Goal: Navigation & Orientation: Find specific page/section

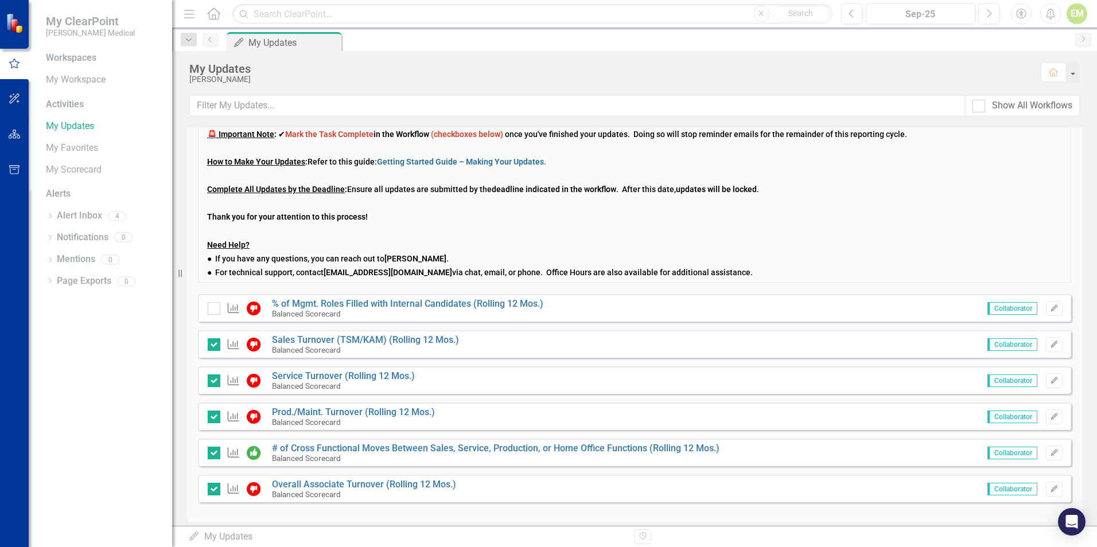
scroll to position [151, 0]
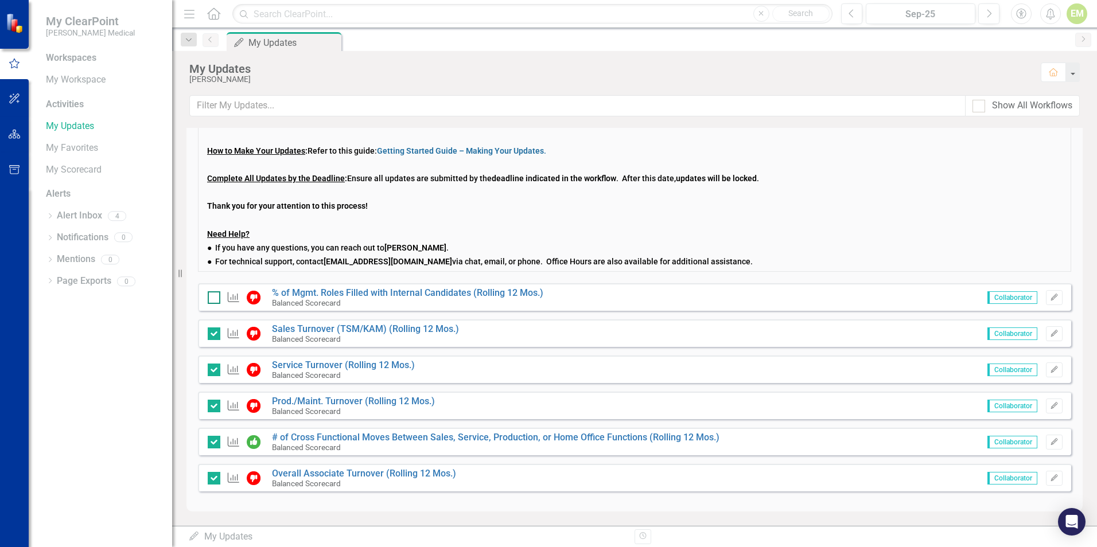
click at [211, 296] on input "checkbox" at bounding box center [211, 294] width 7 height 7
checkbox input "true"
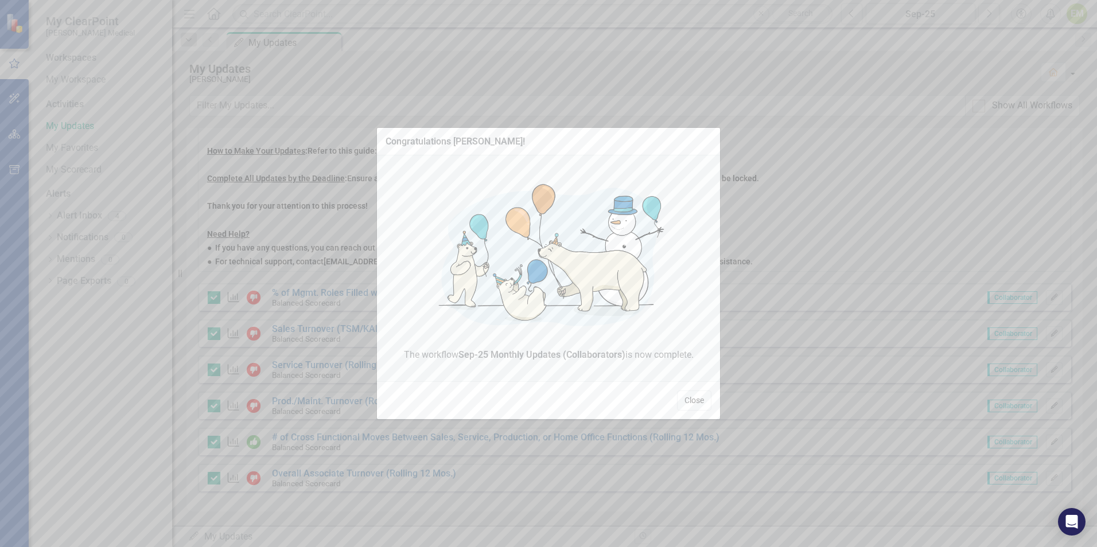
click at [699, 404] on button "Close" at bounding box center [694, 401] width 34 height 20
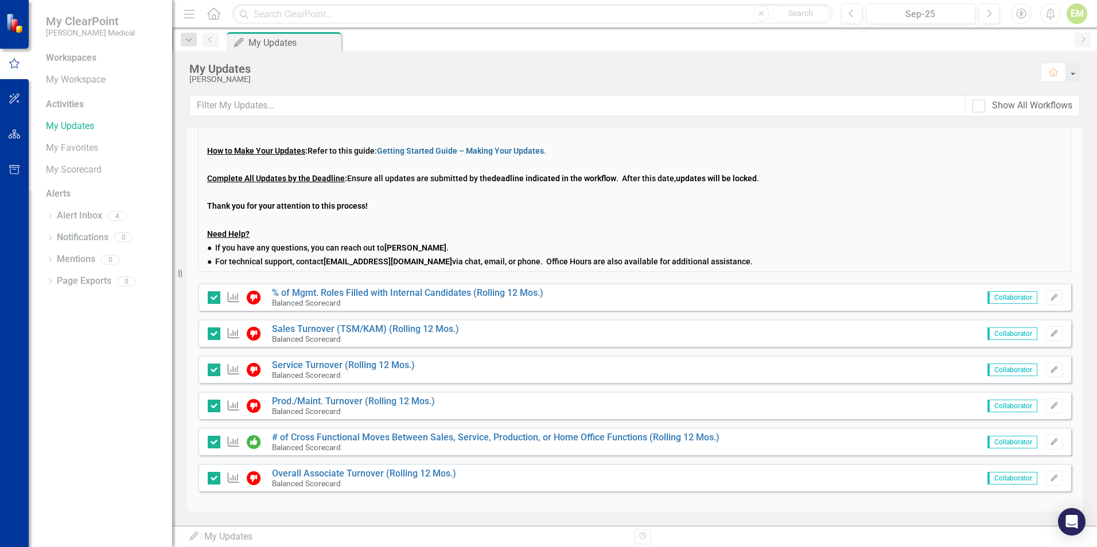
scroll to position [0, 0]
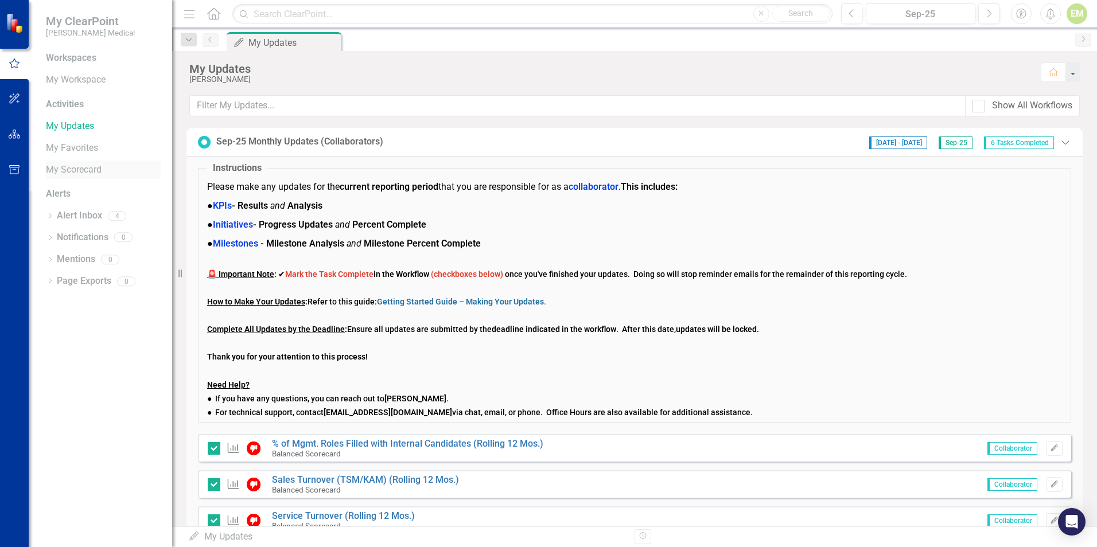
click at [63, 173] on link "My Scorecard" at bounding box center [103, 169] width 115 height 13
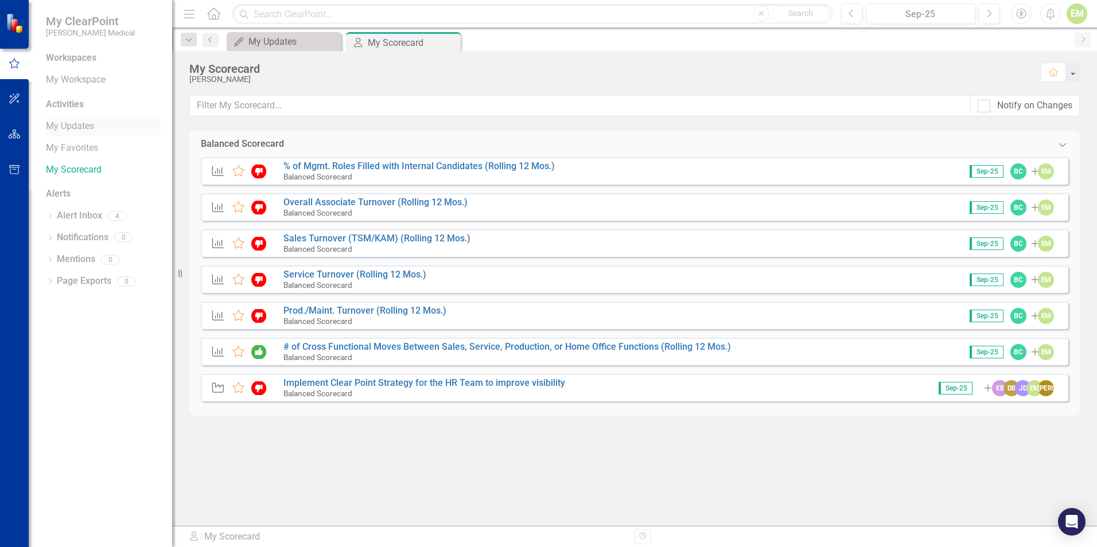
click at [52, 128] on link "My Updates" at bounding box center [103, 126] width 115 height 13
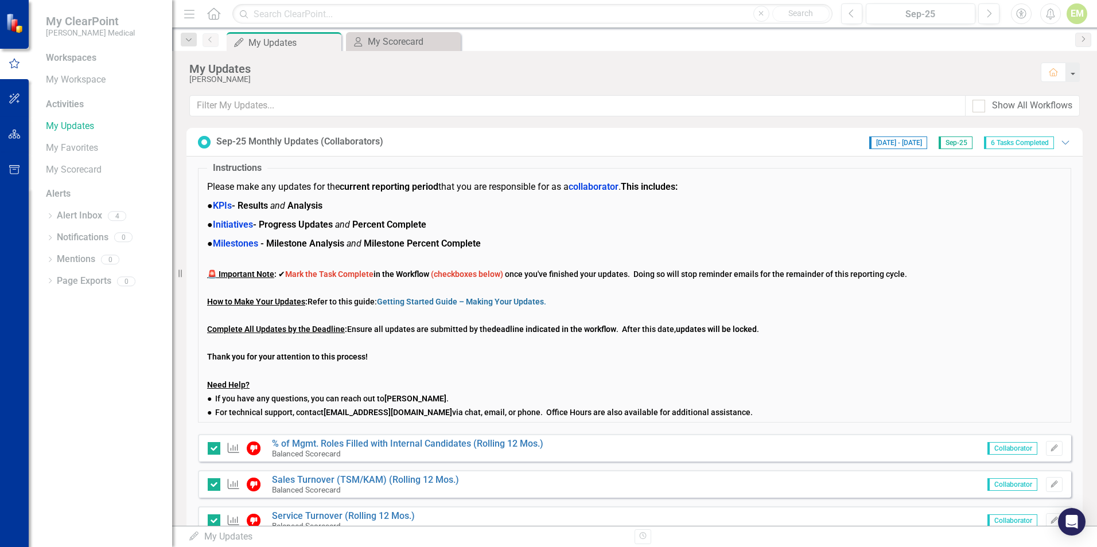
click at [56, 108] on div "Activities" at bounding box center [103, 104] width 115 height 13
click at [51, 75] on link "My Workspace" at bounding box center [103, 79] width 115 height 13
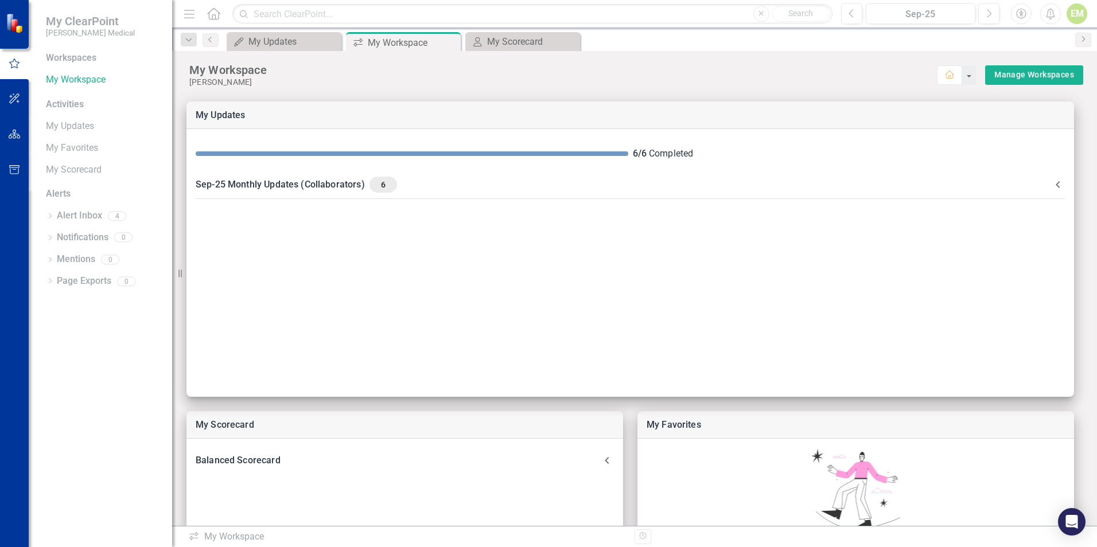
click at [53, 61] on div "Workspaces" at bounding box center [71, 58] width 50 height 13
click at [574, 41] on icon "Close" at bounding box center [569, 41] width 11 height 9
click at [53, 124] on link "My Updates" at bounding box center [103, 126] width 115 height 13
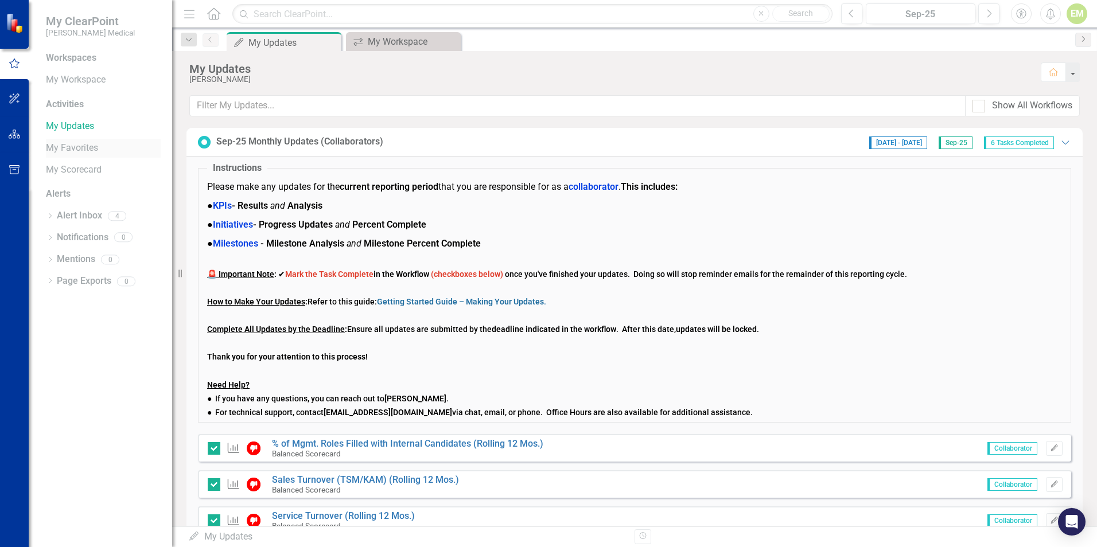
click at [60, 147] on link "My Favorites" at bounding box center [103, 148] width 115 height 13
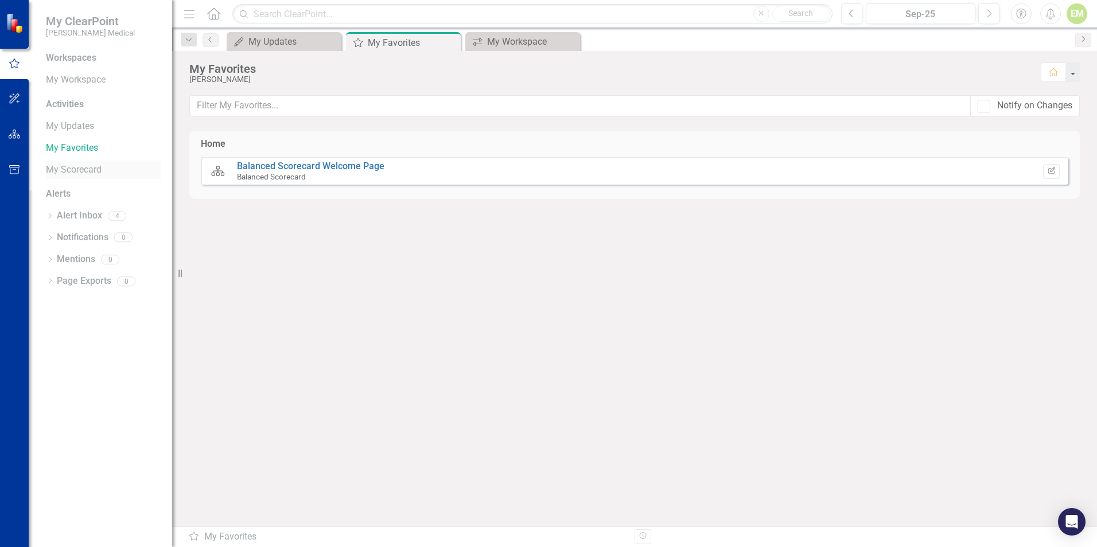
click at [63, 167] on link "My Scorecard" at bounding box center [103, 169] width 115 height 13
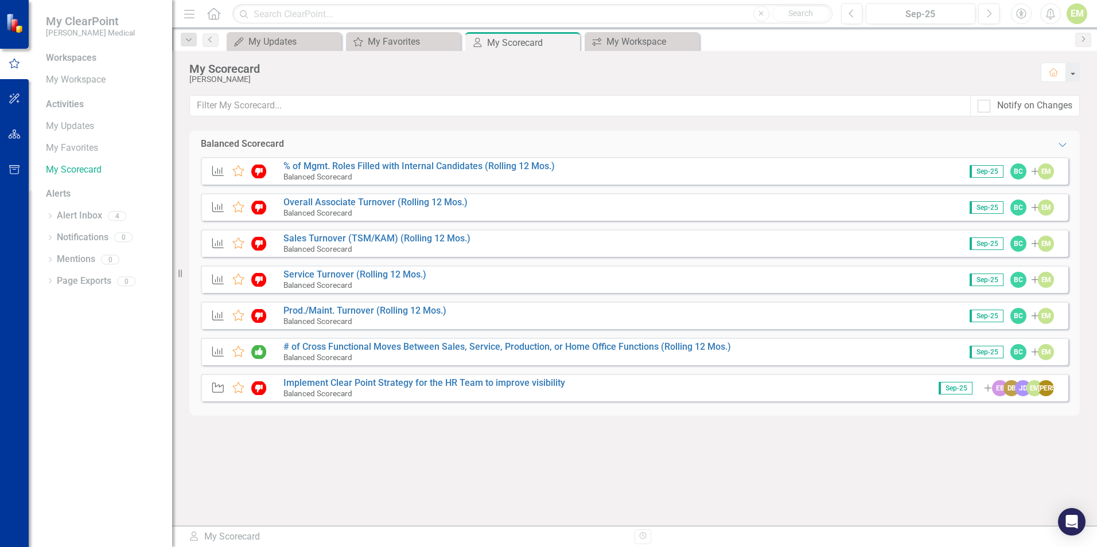
click at [46, 60] on div "Workspaces" at bounding box center [71, 58] width 50 height 13
click at [46, 76] on link "My Workspace" at bounding box center [103, 79] width 115 height 13
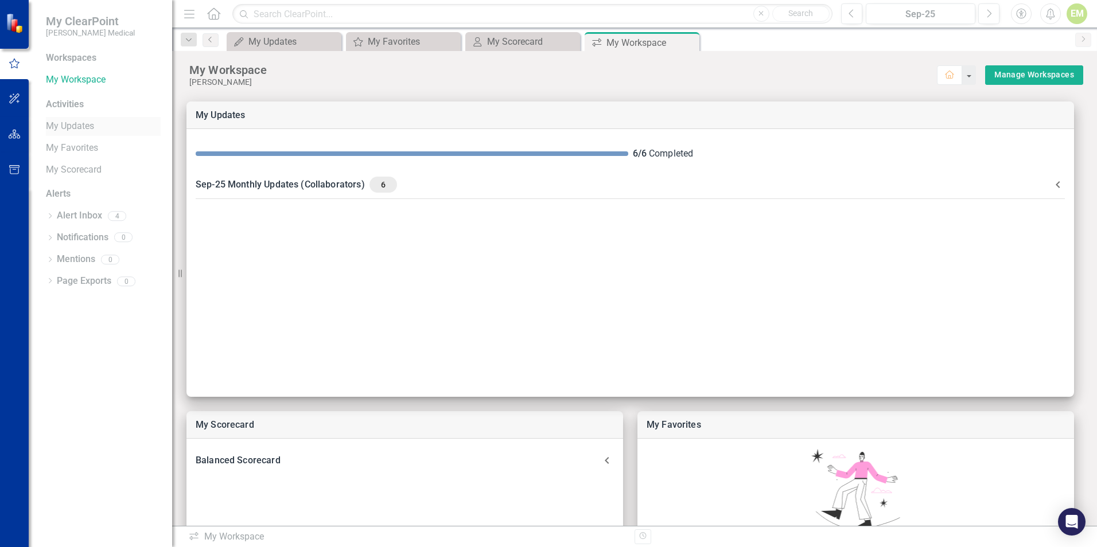
click at [67, 126] on link "My Updates" at bounding box center [103, 126] width 115 height 13
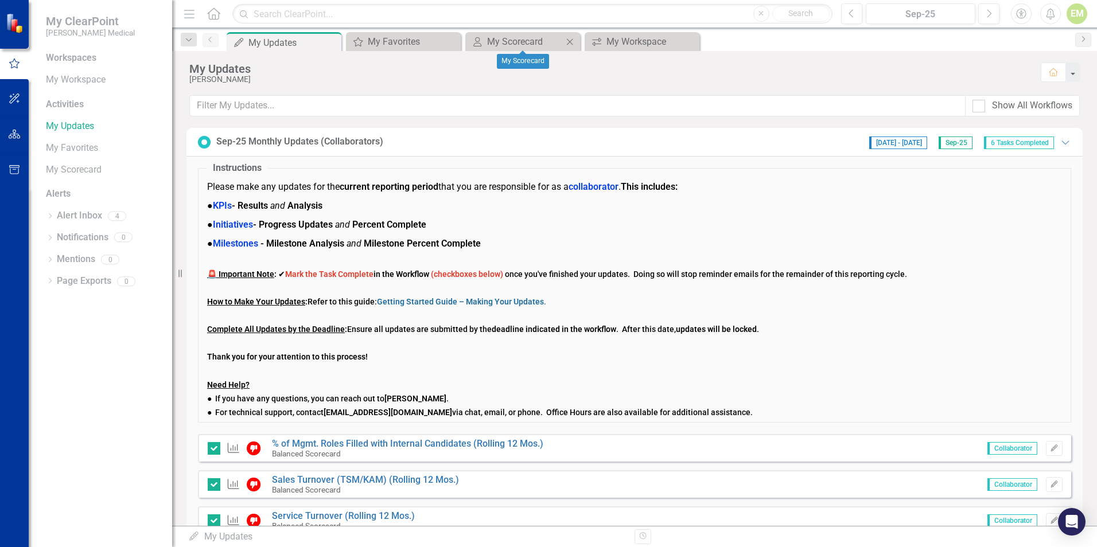
click at [571, 43] on icon "Close" at bounding box center [569, 41] width 11 height 9
click at [568, 43] on icon "Close" at bounding box center [569, 41] width 11 height 9
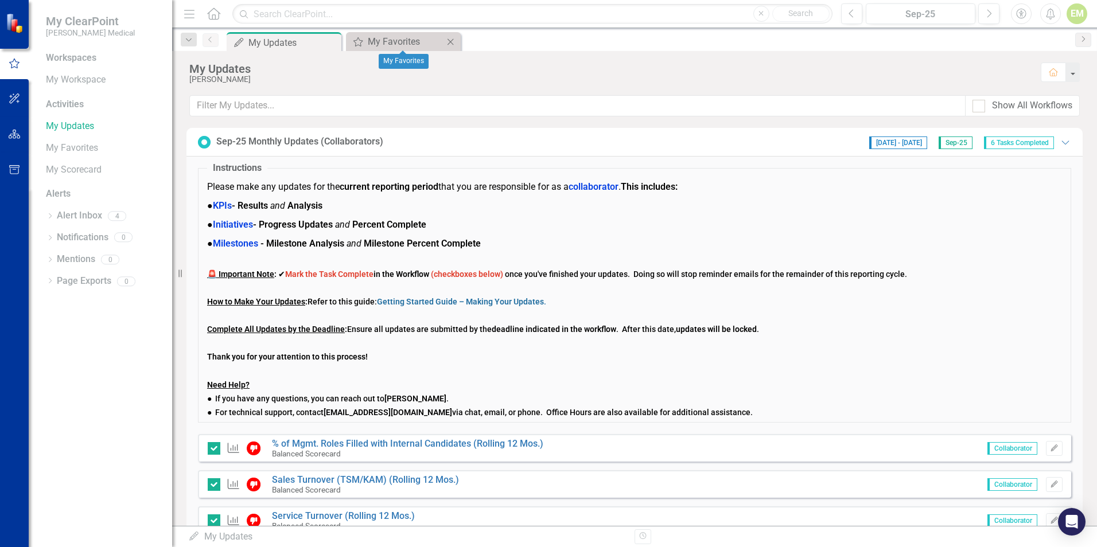
click at [453, 41] on icon "Close" at bounding box center [449, 41] width 11 height 9
click at [188, 38] on icon "Dropdown" at bounding box center [189, 40] width 10 height 8
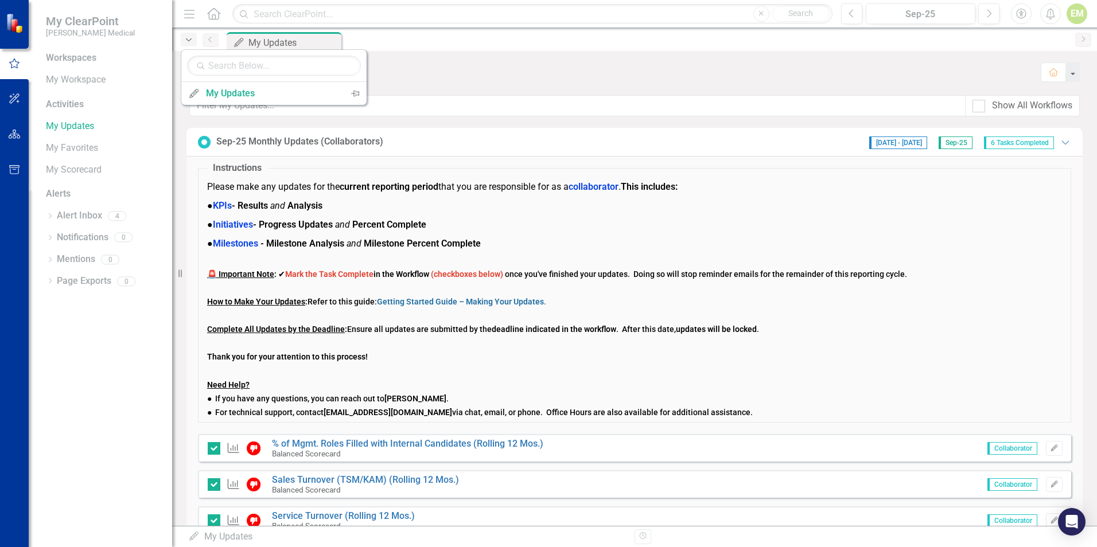
click at [188, 38] on icon "Dropdown" at bounding box center [189, 40] width 10 height 8
click at [72, 53] on div "Workspaces" at bounding box center [71, 58] width 50 height 13
click at [197, 19] on icon "Menu" at bounding box center [189, 13] width 15 height 12
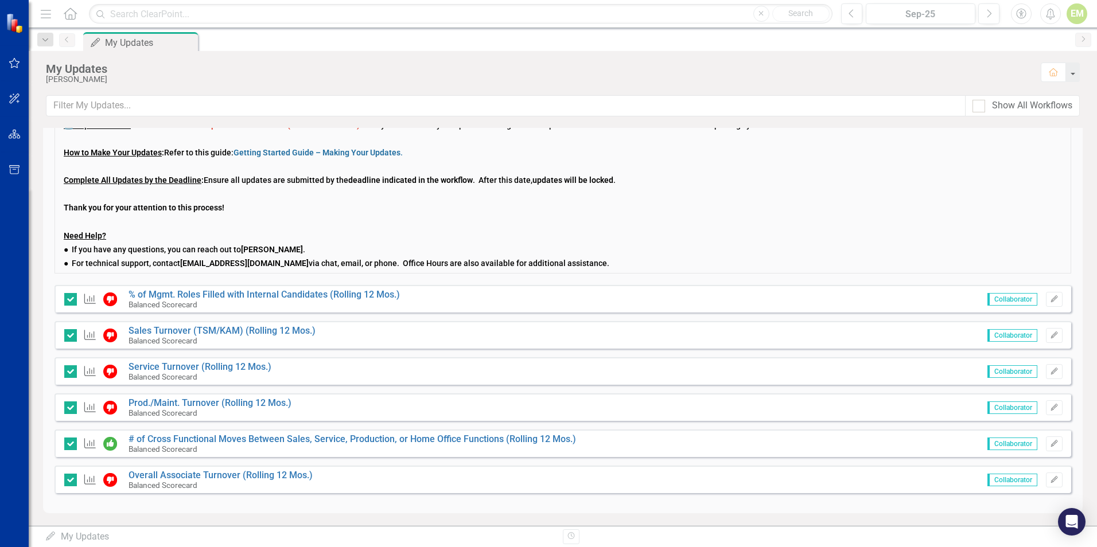
scroll to position [151, 0]
click at [186, 400] on link "Prod./Maint. Turnover (Rolling 12 Mos.)" at bounding box center [209, 401] width 163 height 11
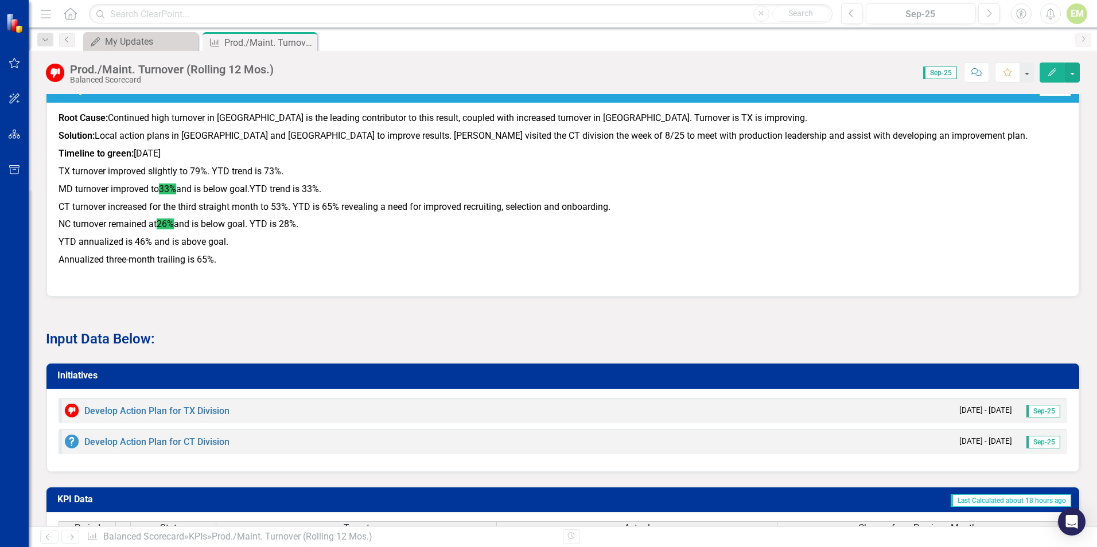
scroll to position [860, 0]
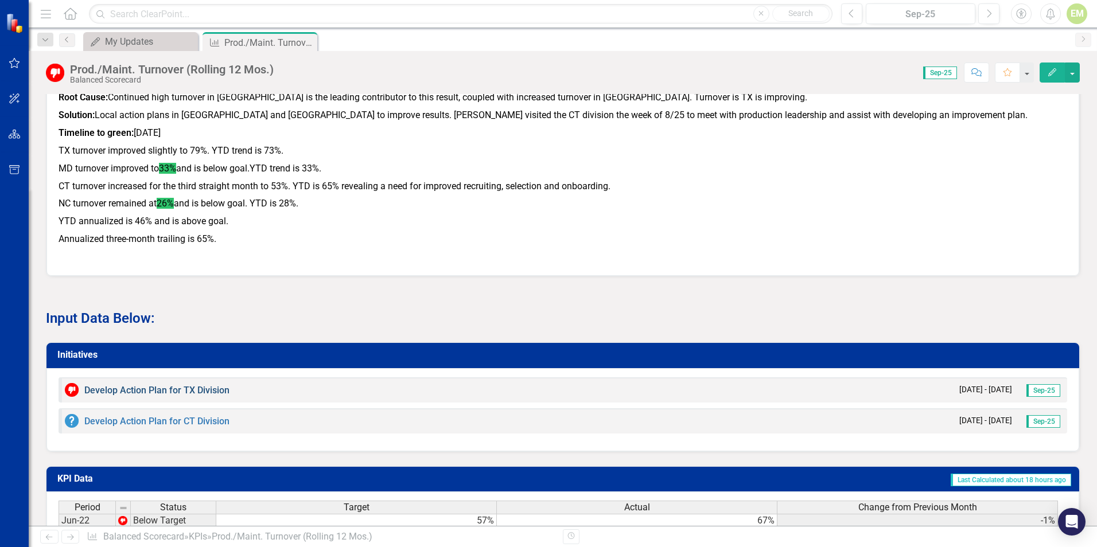
click at [120, 385] on link "Develop Action Plan for TX Division" at bounding box center [156, 390] width 145 height 11
